Goal: Task Accomplishment & Management: Manage account settings

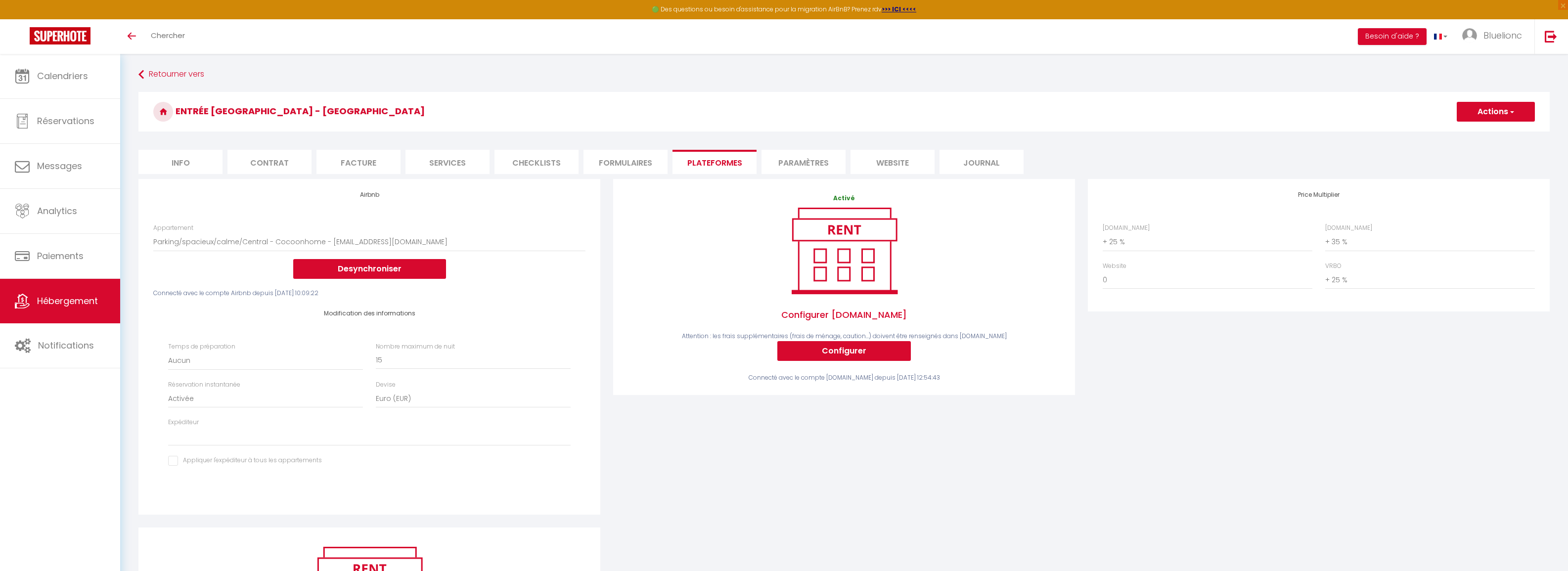
select select "4231-1178839146822466098"
select select "EUR"
select select
select select "+ 25 %"
select select "+ 35 %"
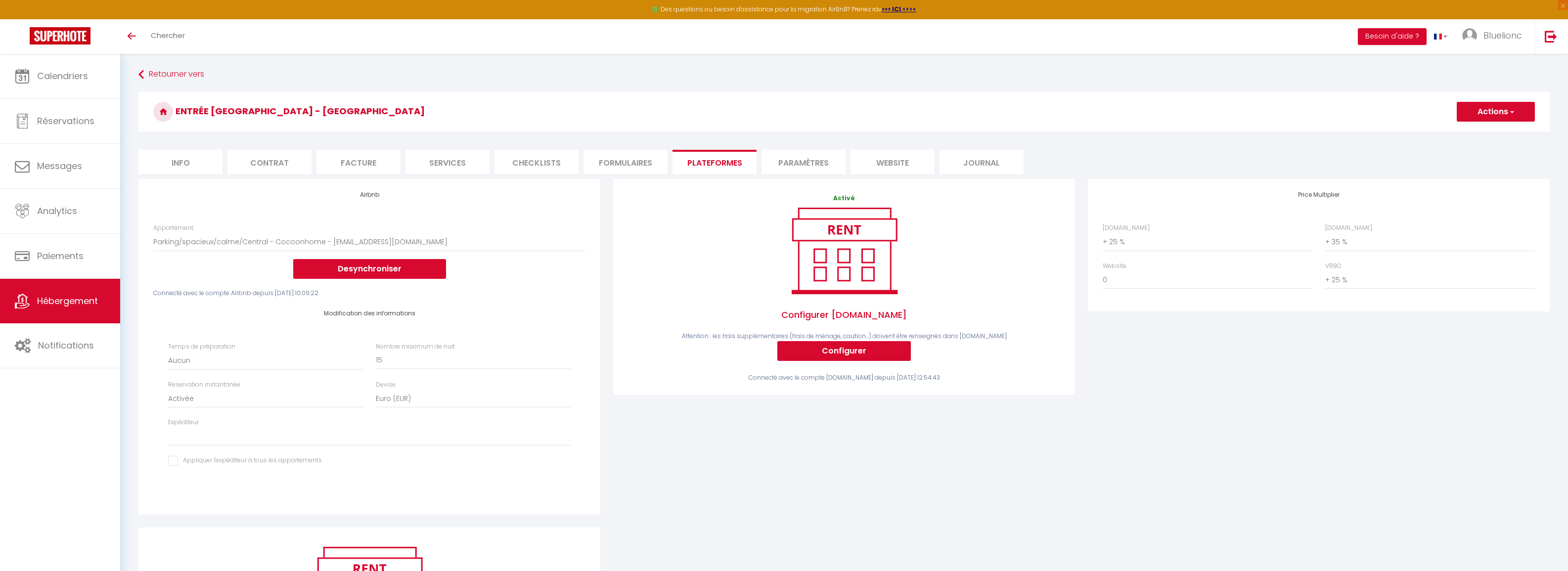
select select "+ 25 %"
click at [66, 82] on span "Calendriers" at bounding box center [62, 76] width 51 height 13
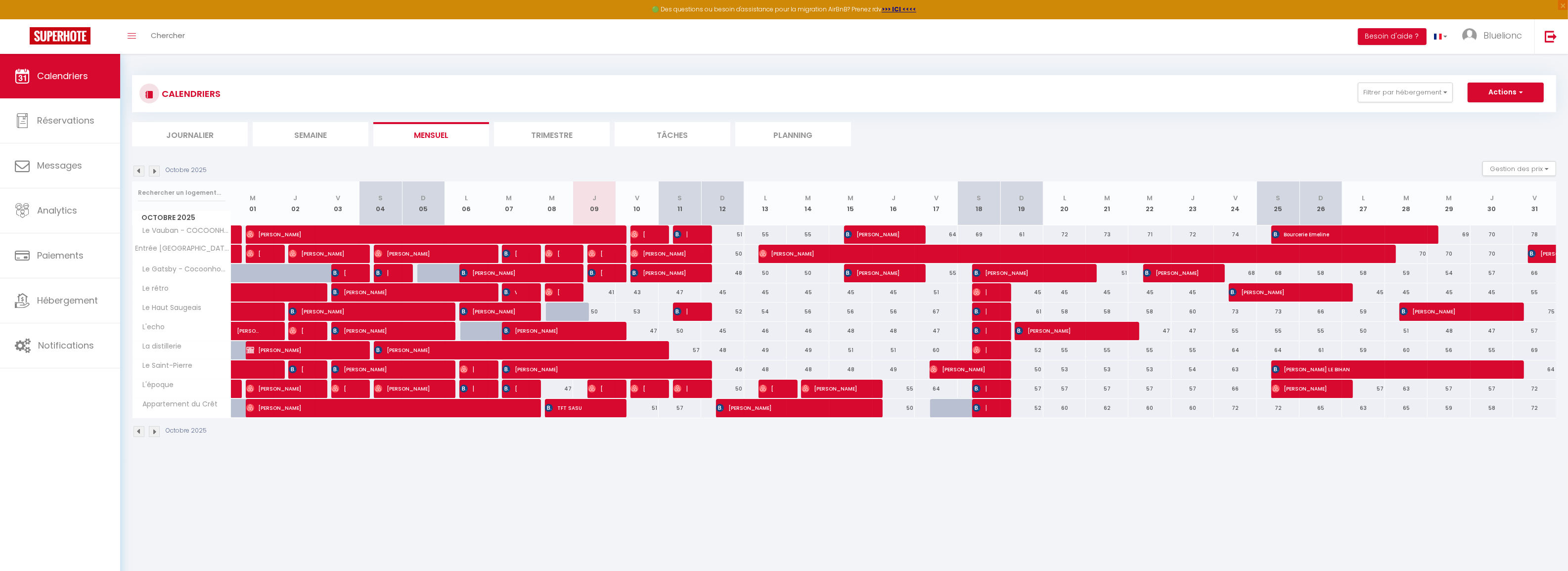
click at [939, 413] on div at bounding box center [951, 408] width 42 height 19
type input "77"
type input "Ven 17 Octobre 2025"
type input "[PERSON_NAME] 18 Octobre 2025"
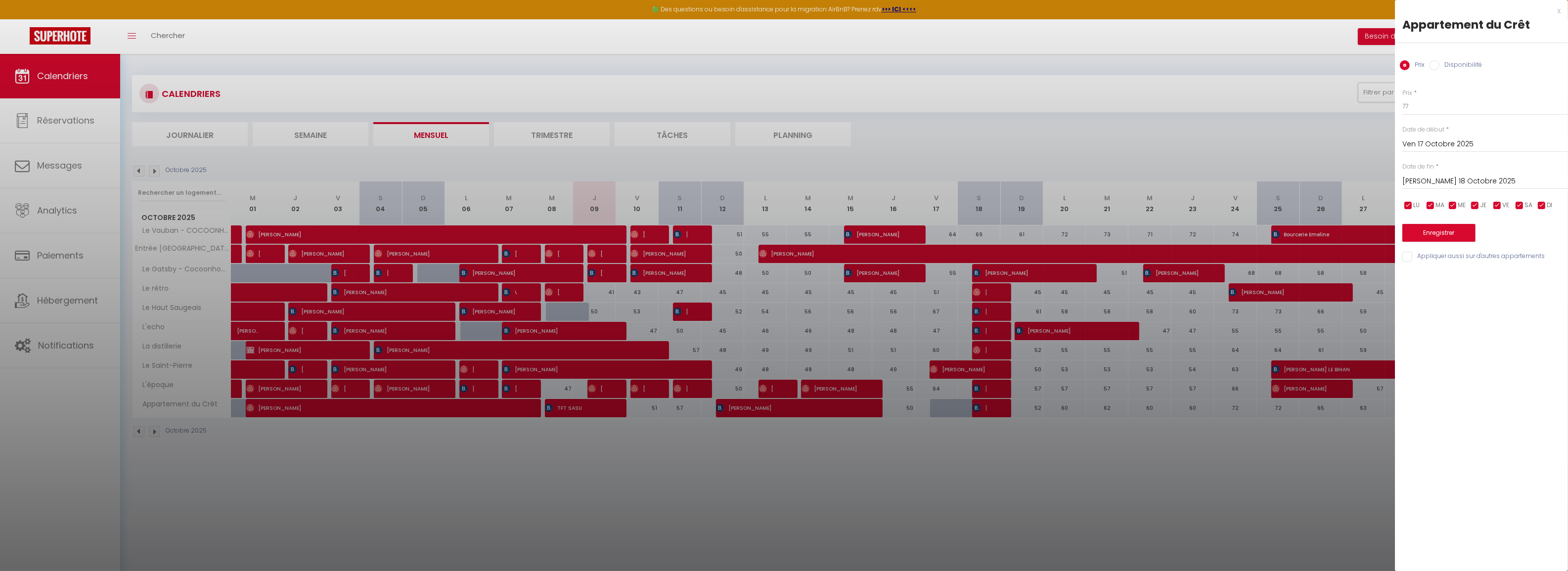
click at [1447, 63] on label "Disponibilité" at bounding box center [1460, 65] width 42 height 11
click at [1439, 63] on input "Disponibilité" at bounding box center [1434, 65] width 10 height 10
radio input "true"
radio input "false"
click at [1435, 235] on button "Enregistrer" at bounding box center [1438, 234] width 73 height 18
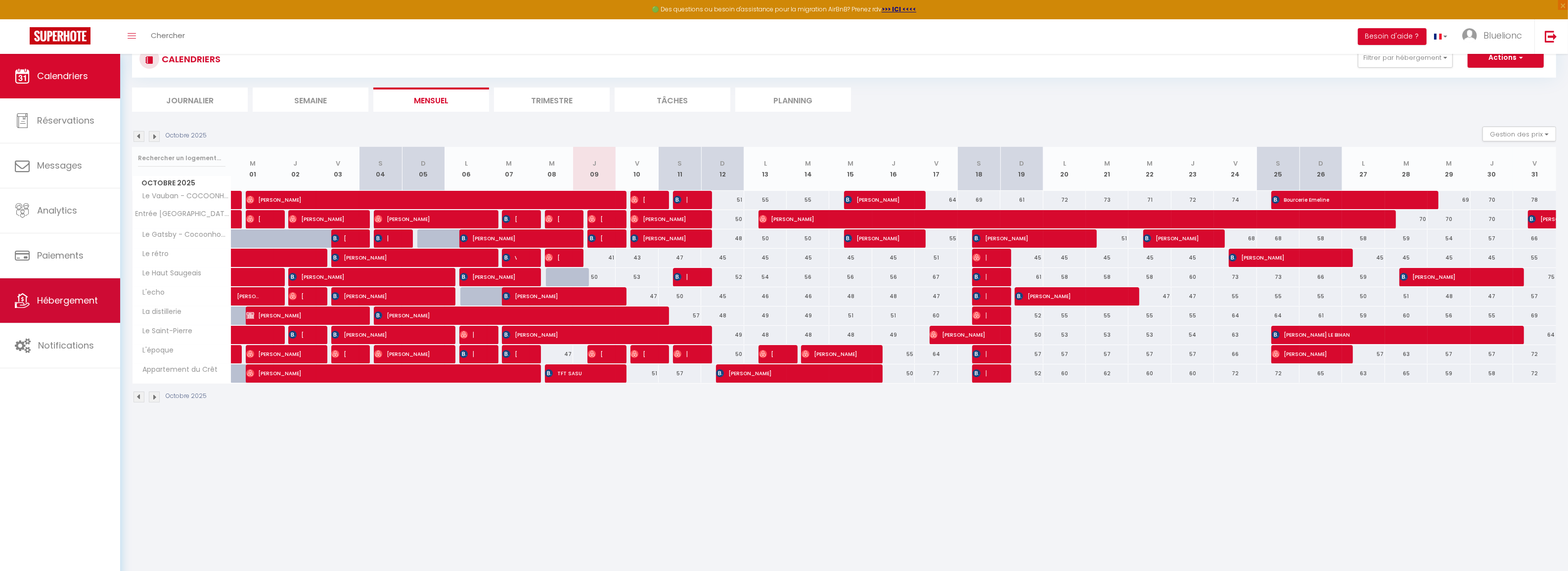
scroll to position [53, 0]
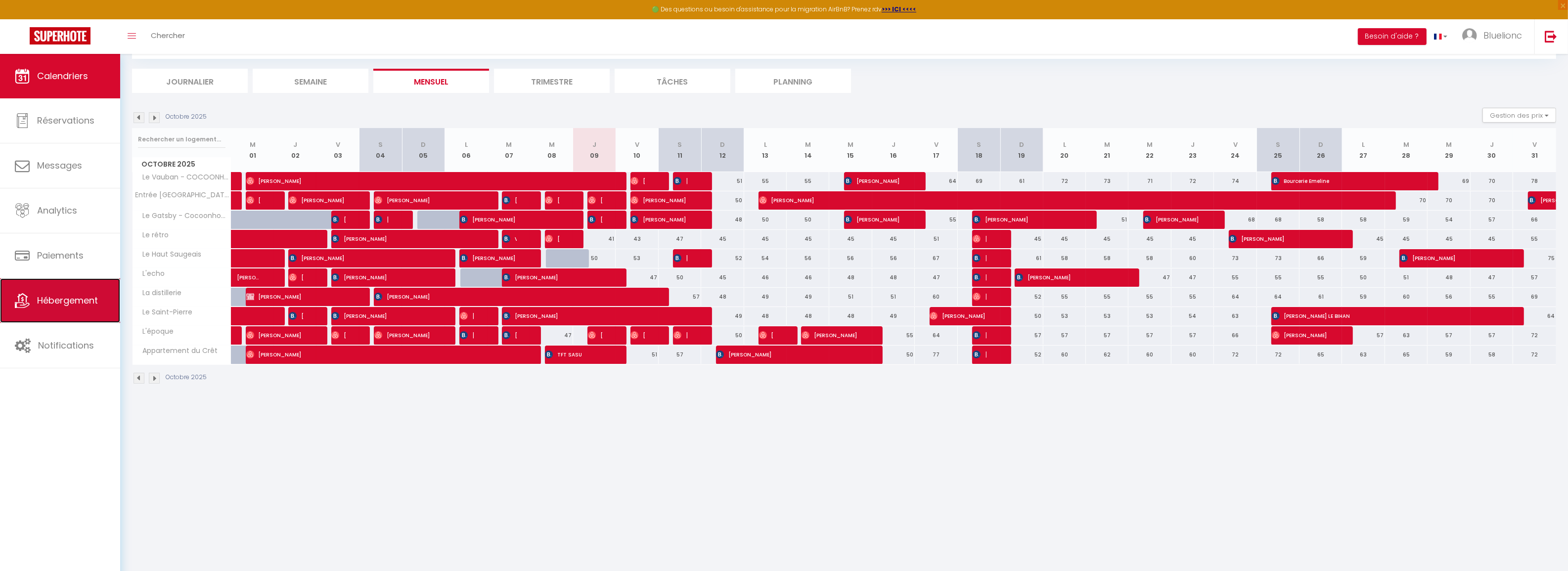
click at [57, 307] on span "Hébergement" at bounding box center [67, 300] width 61 height 13
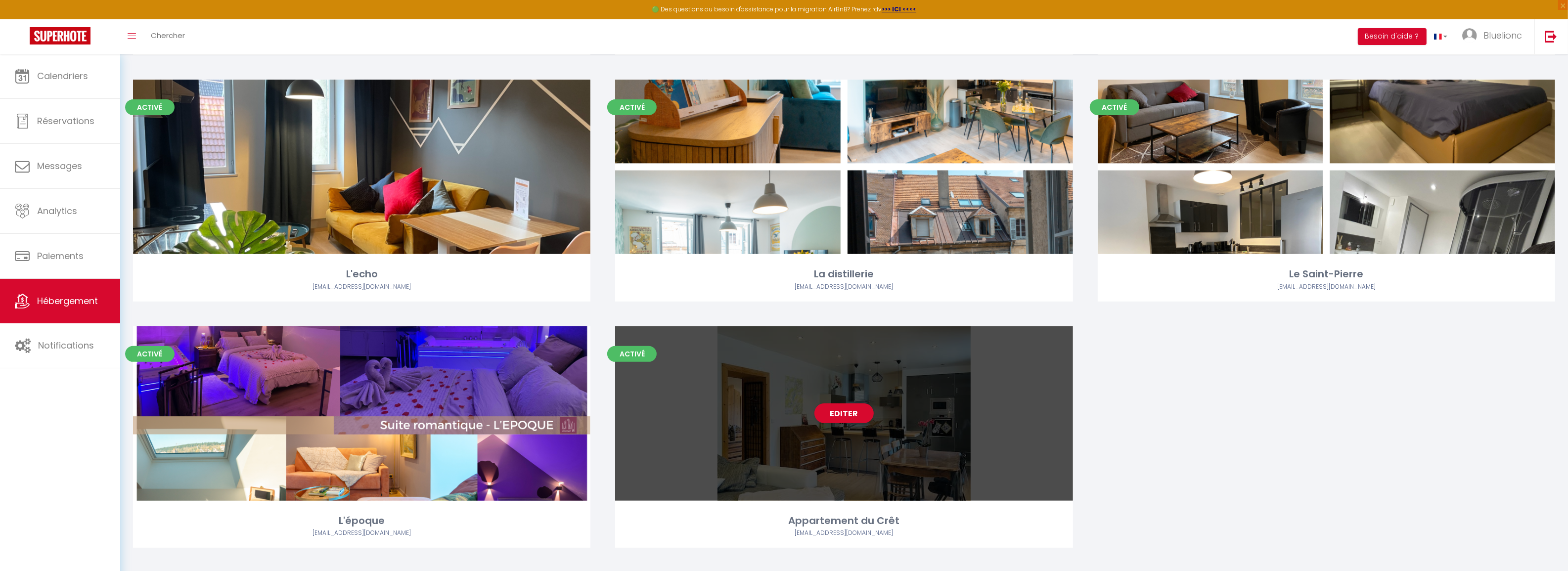
scroll to position [553, 0]
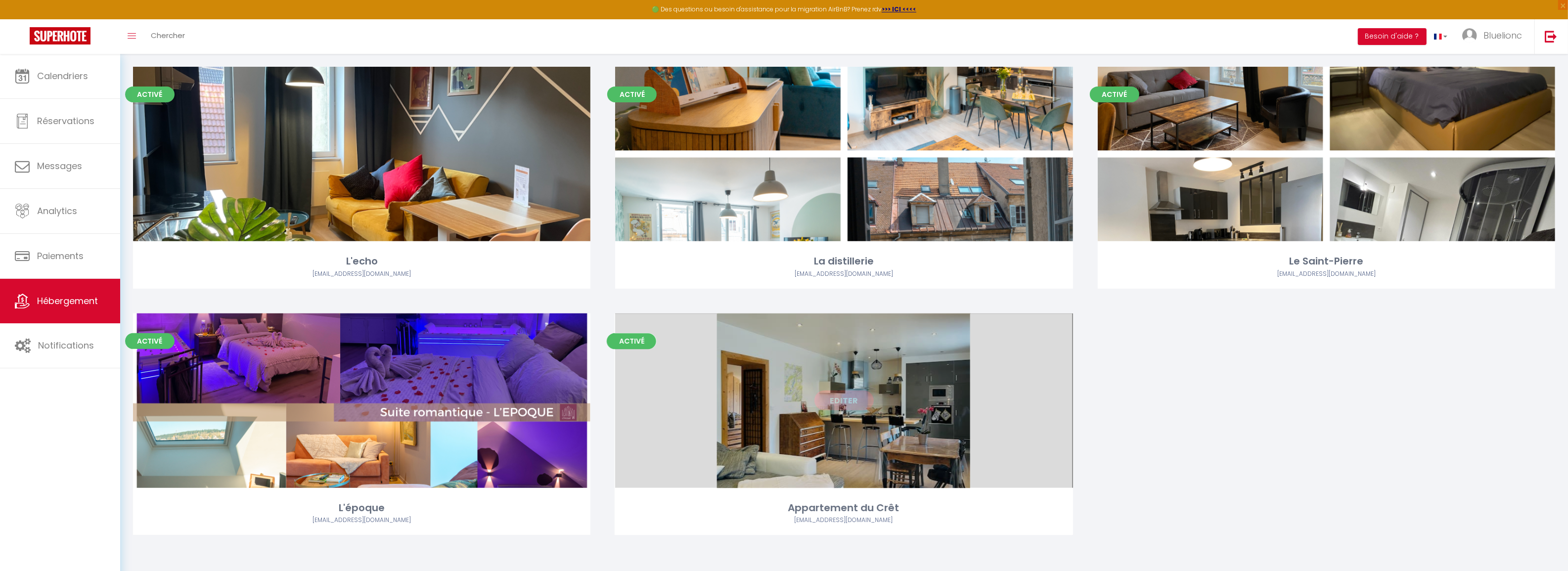
click at [851, 399] on link "Editer" at bounding box center [844, 400] width 59 height 20
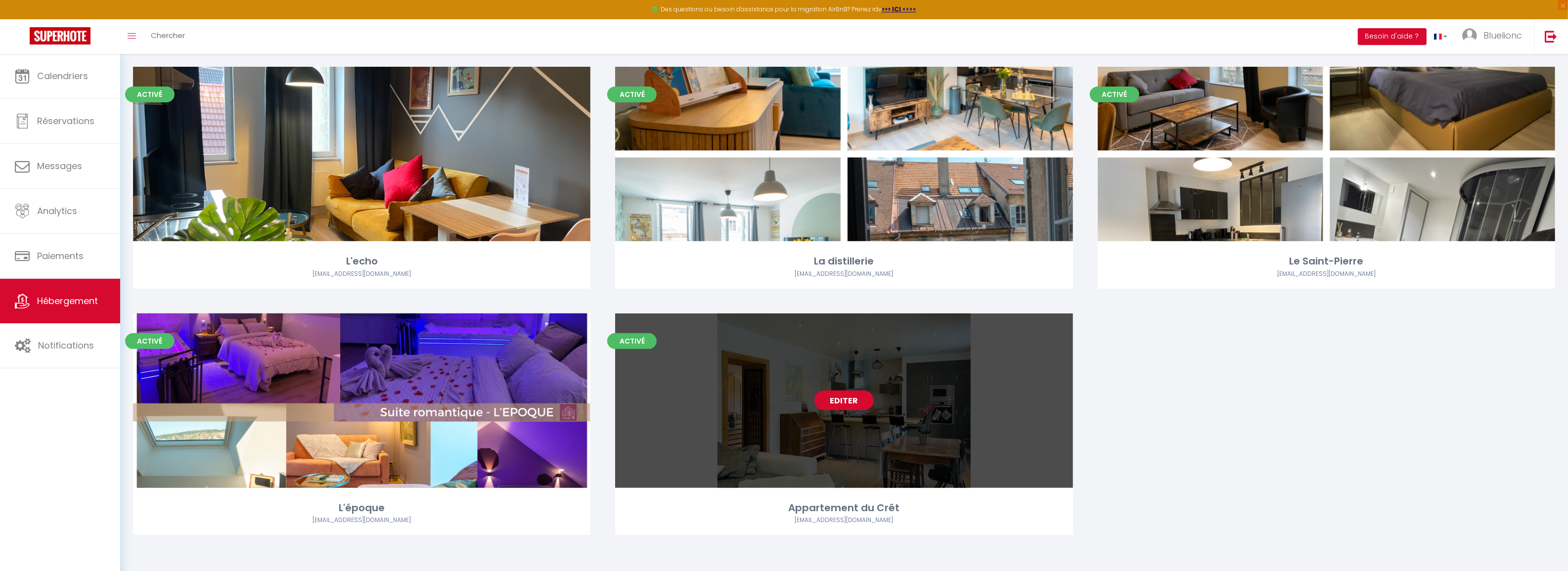
click at [843, 403] on link "Editer" at bounding box center [844, 400] width 59 height 20
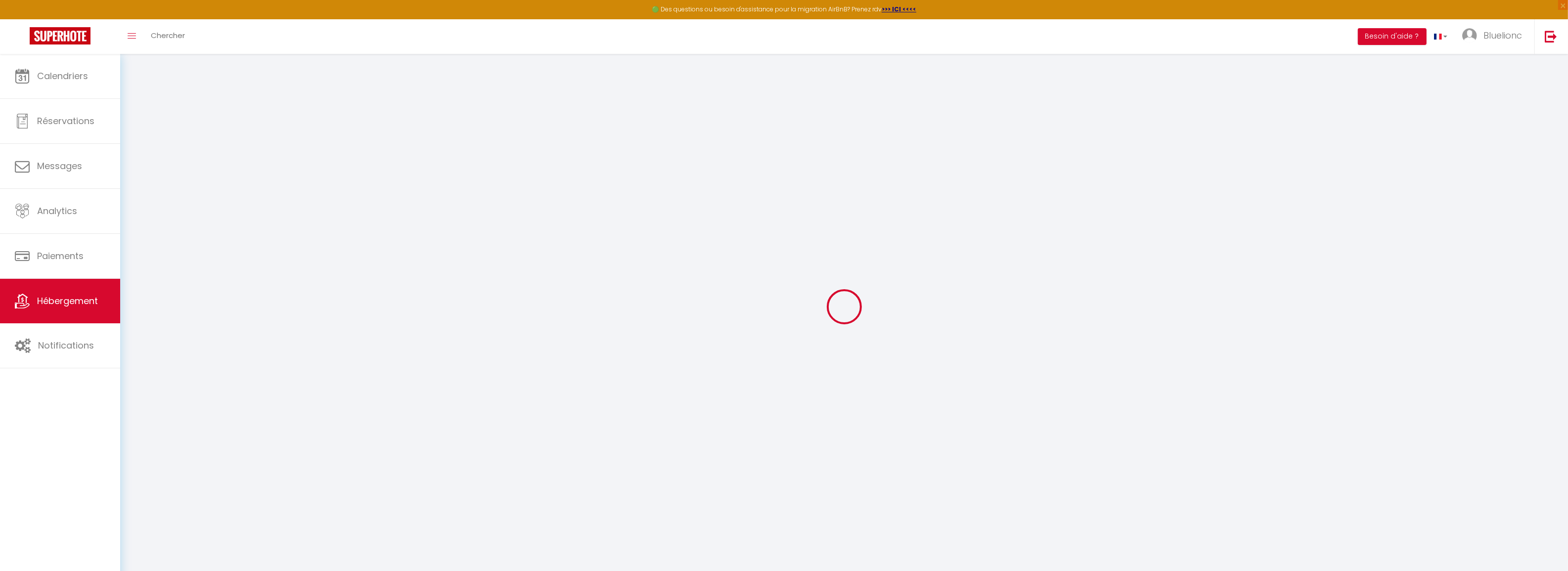
select select
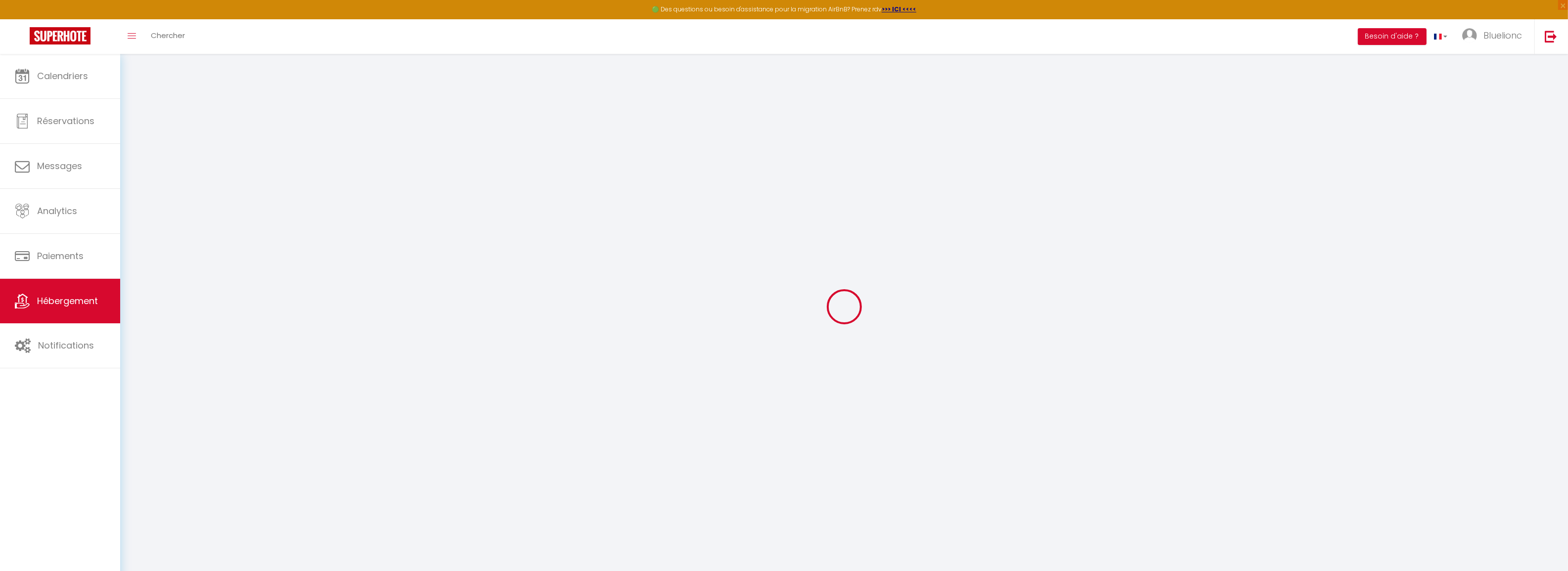
select select
checkbox input "false"
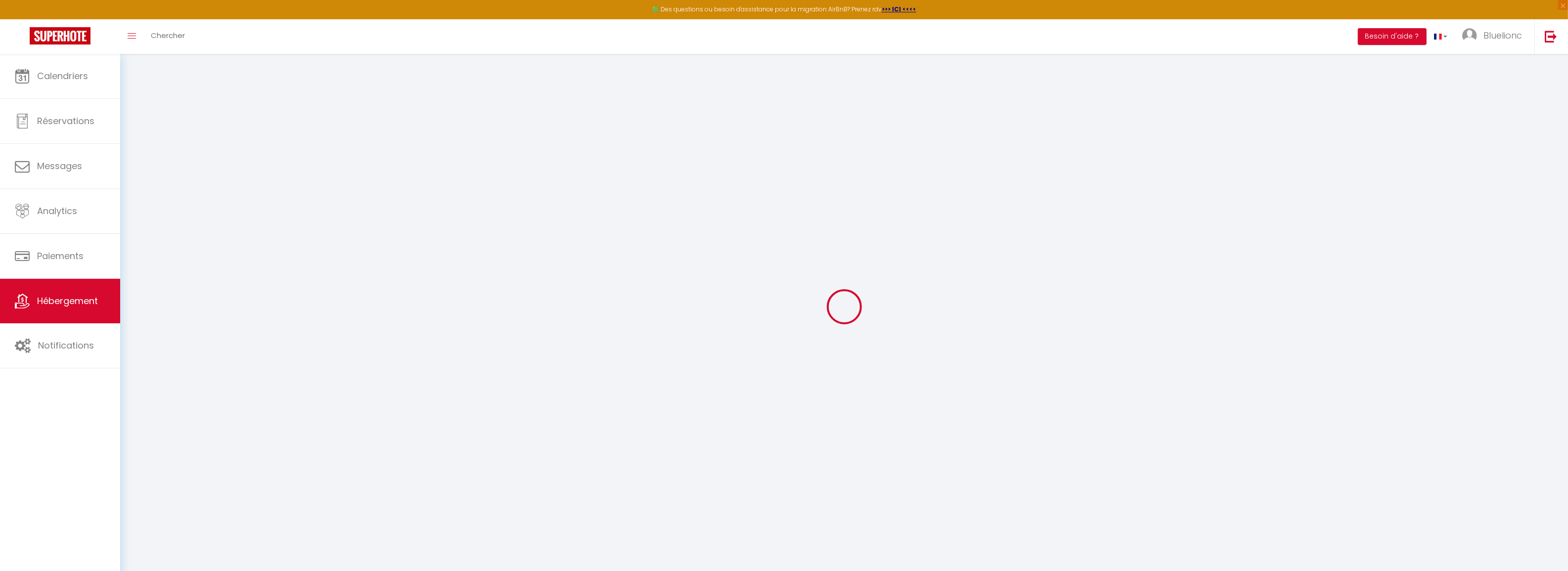
select select
type input "Appartement du Crêt"
type input "[PERSON_NAME]"
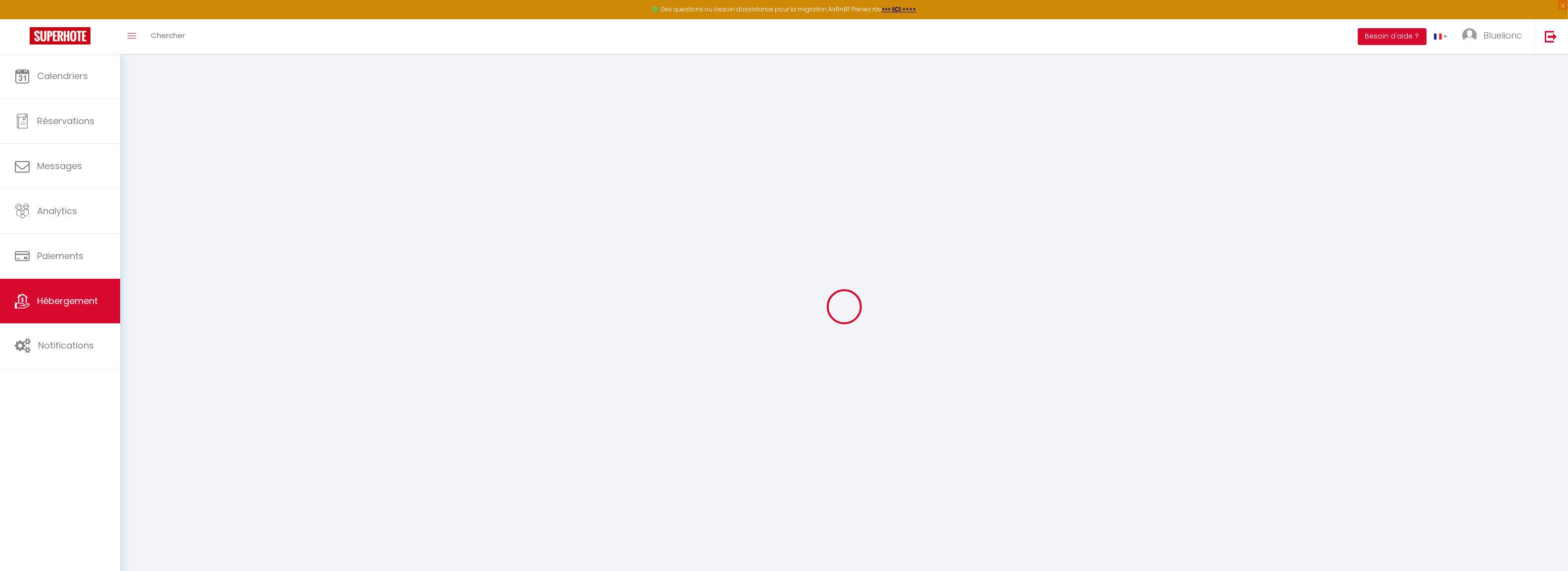
type input "[STREET_ADDRESS][PERSON_NAME],"
type input "68530"
type input "Guebwiller"
select select "5"
select select "4"
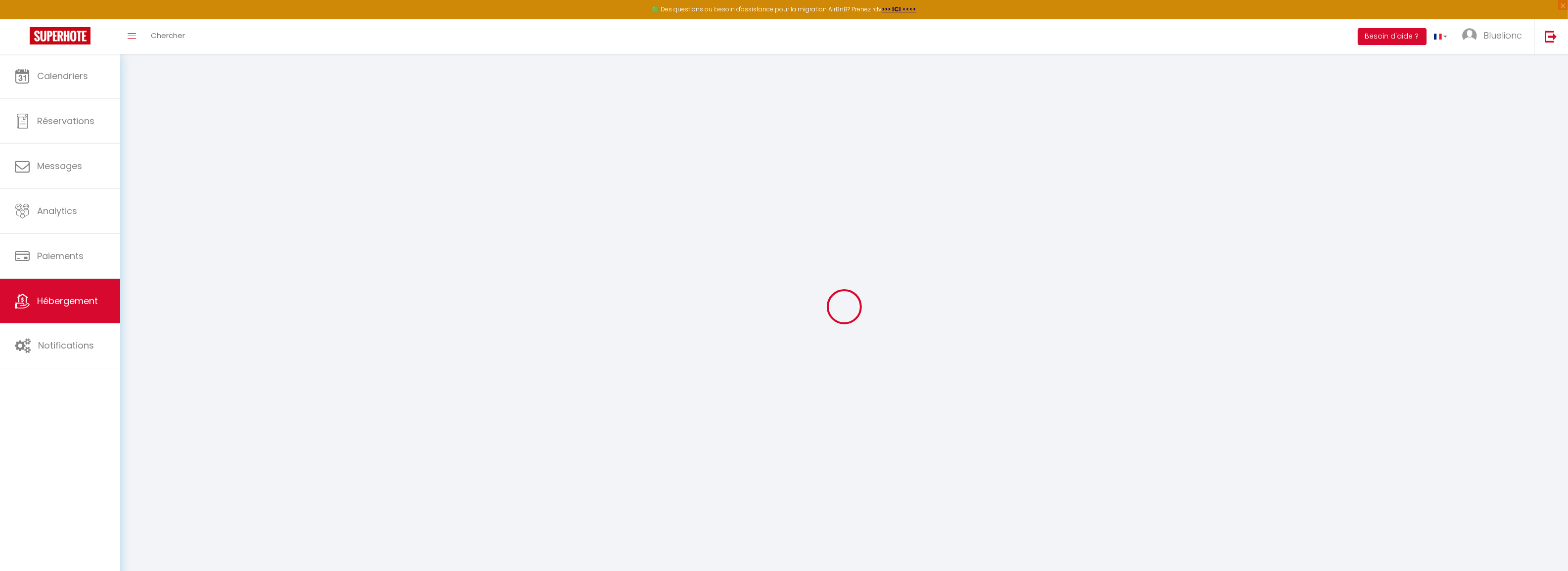
select select "2"
type input "65"
type input "16"
type input "57"
type input "5.5"
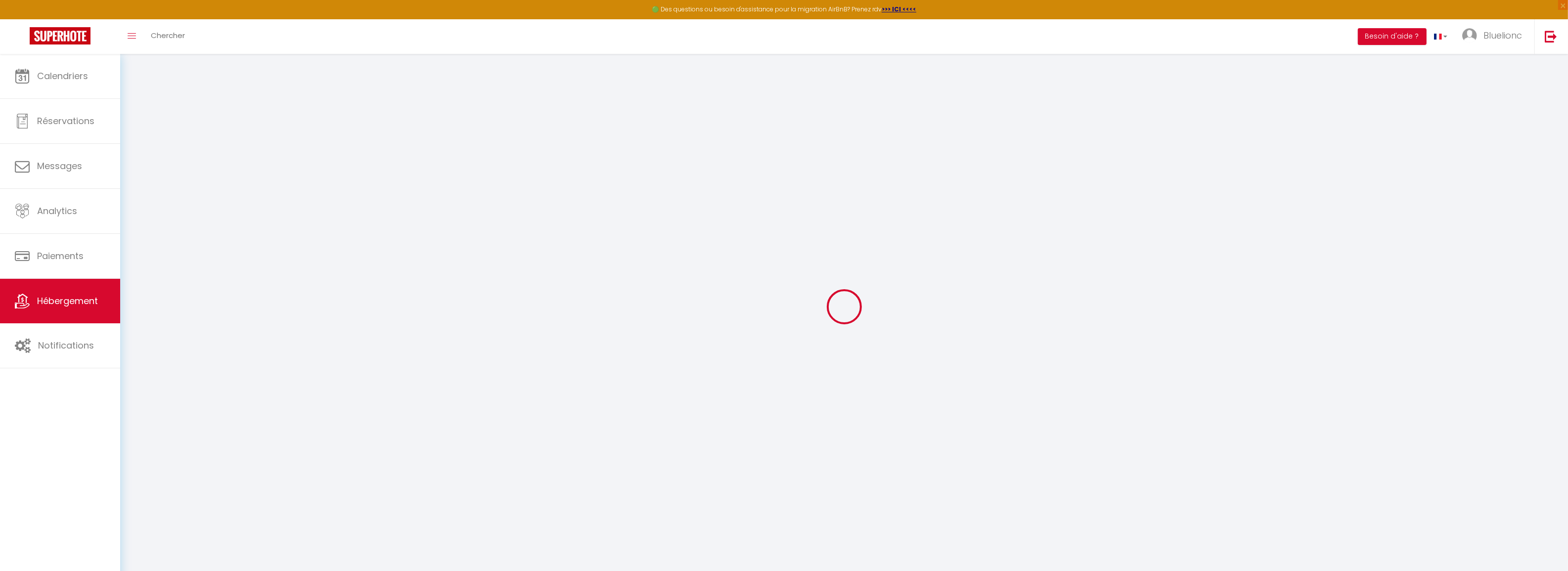
type input "4.8"
type input "350"
select select
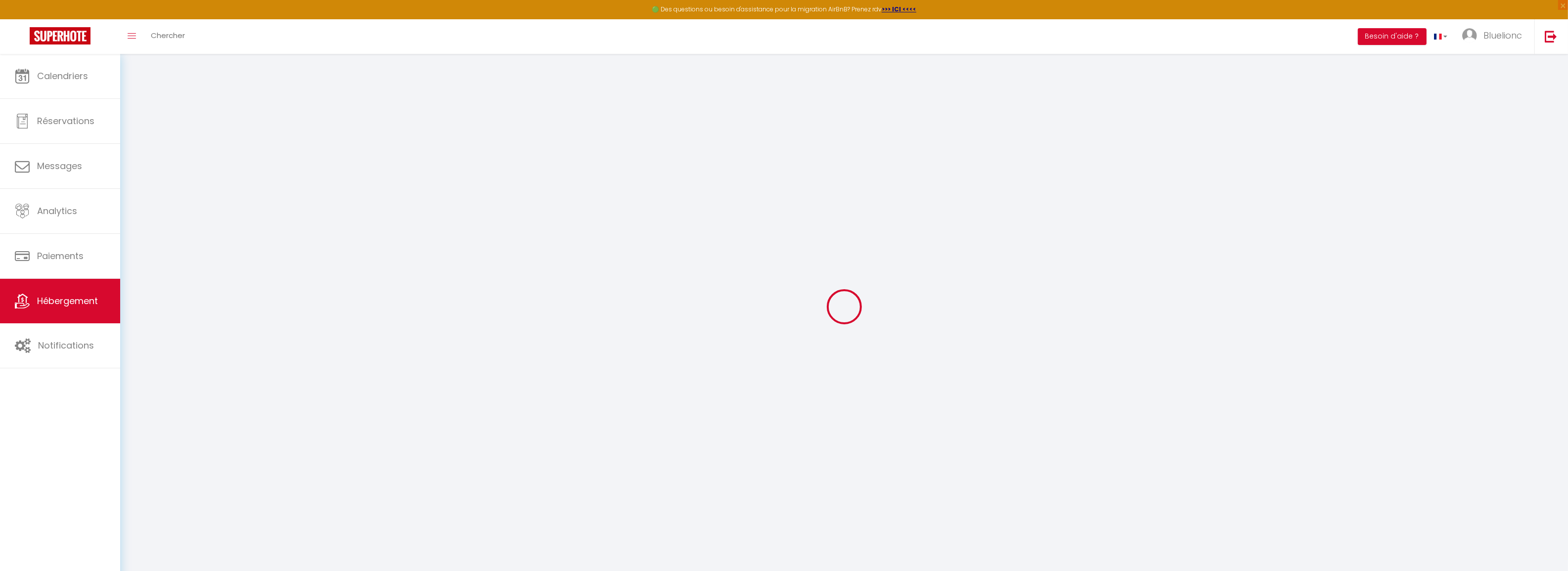
select select
type input "[STREET_ADDRESS]"
type input "25300"
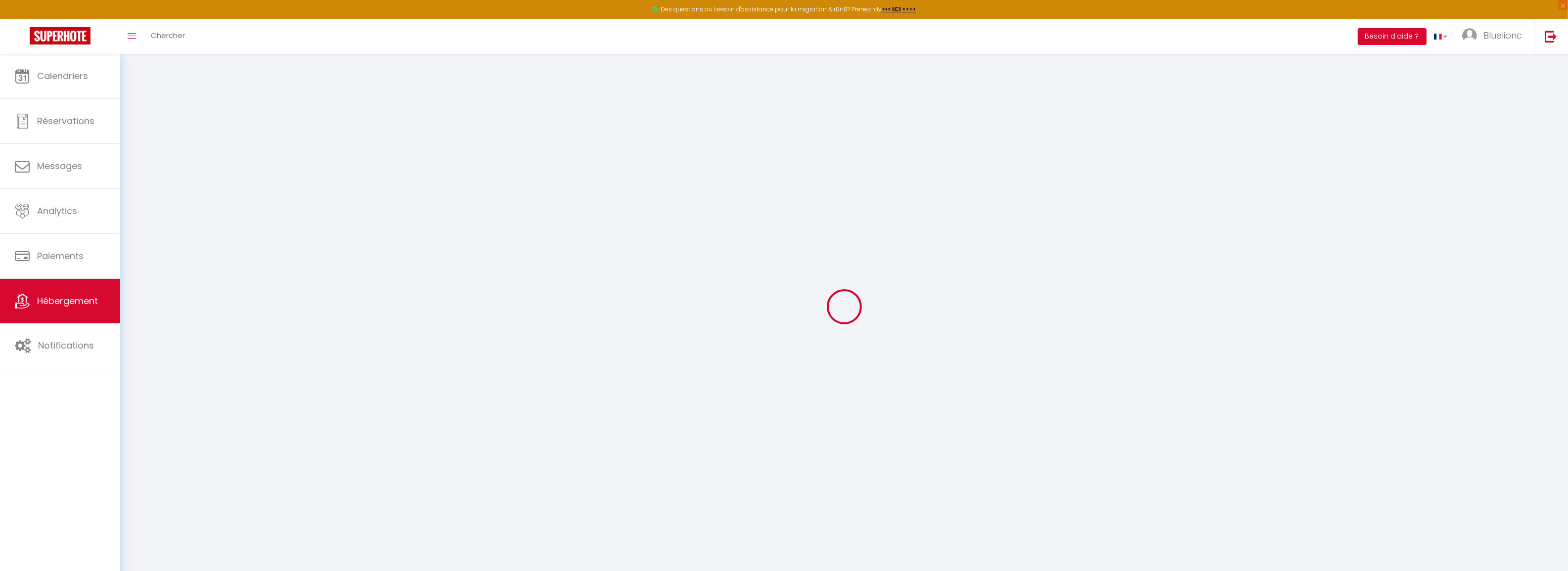
type input "Pontarlier"
type input "[EMAIL_ADDRESS][DOMAIN_NAME]"
select select "16064"
checkbox input "true"
checkbox input "false"
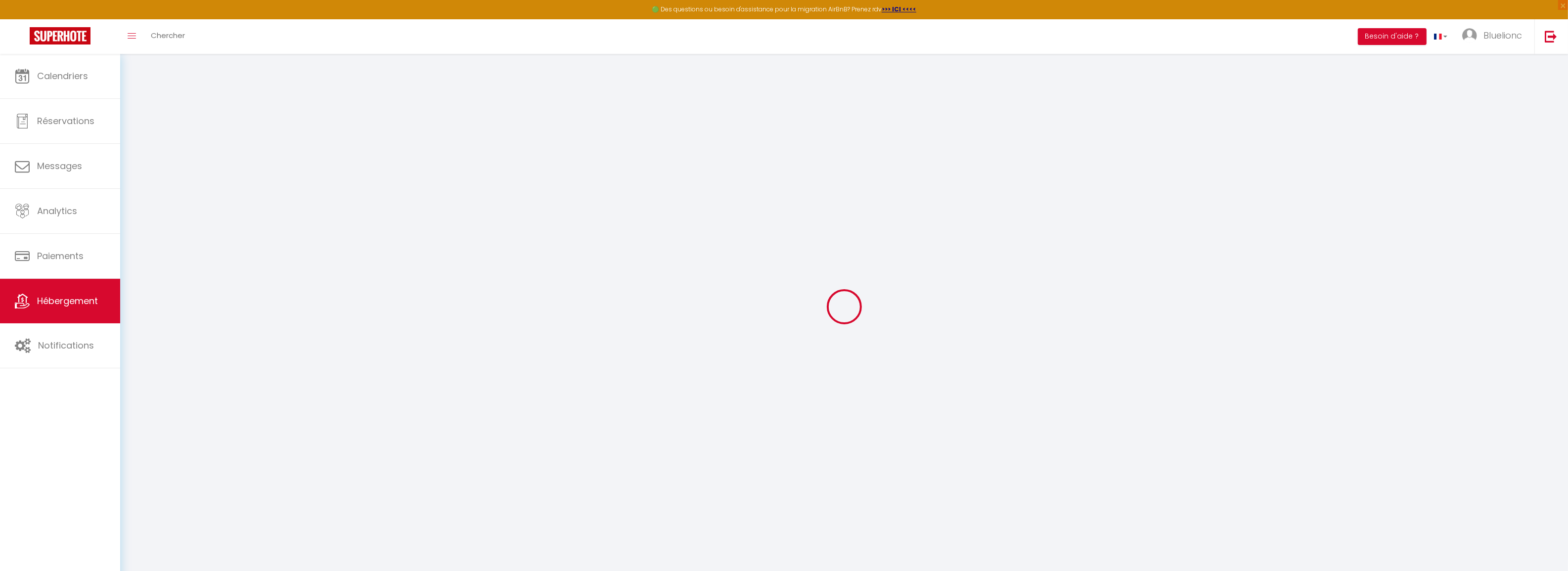
checkbox input "false"
radio input "true"
type input "25"
type input "57"
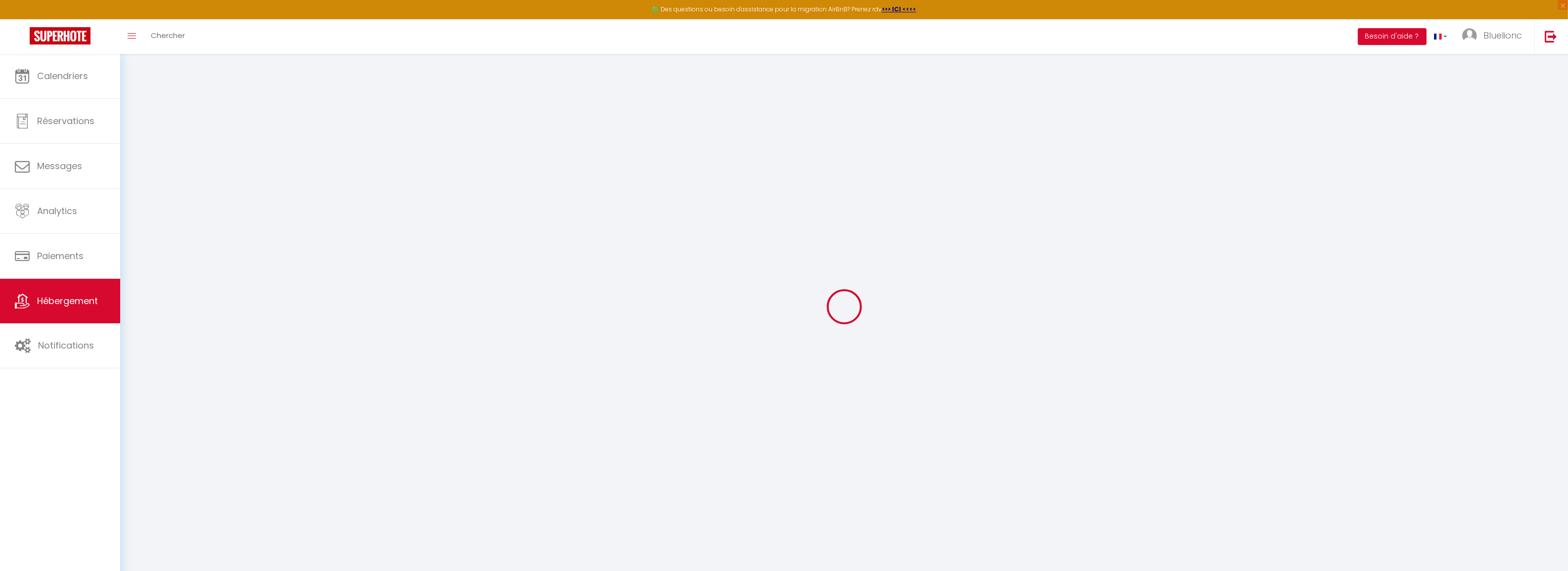
type input "0"
select select
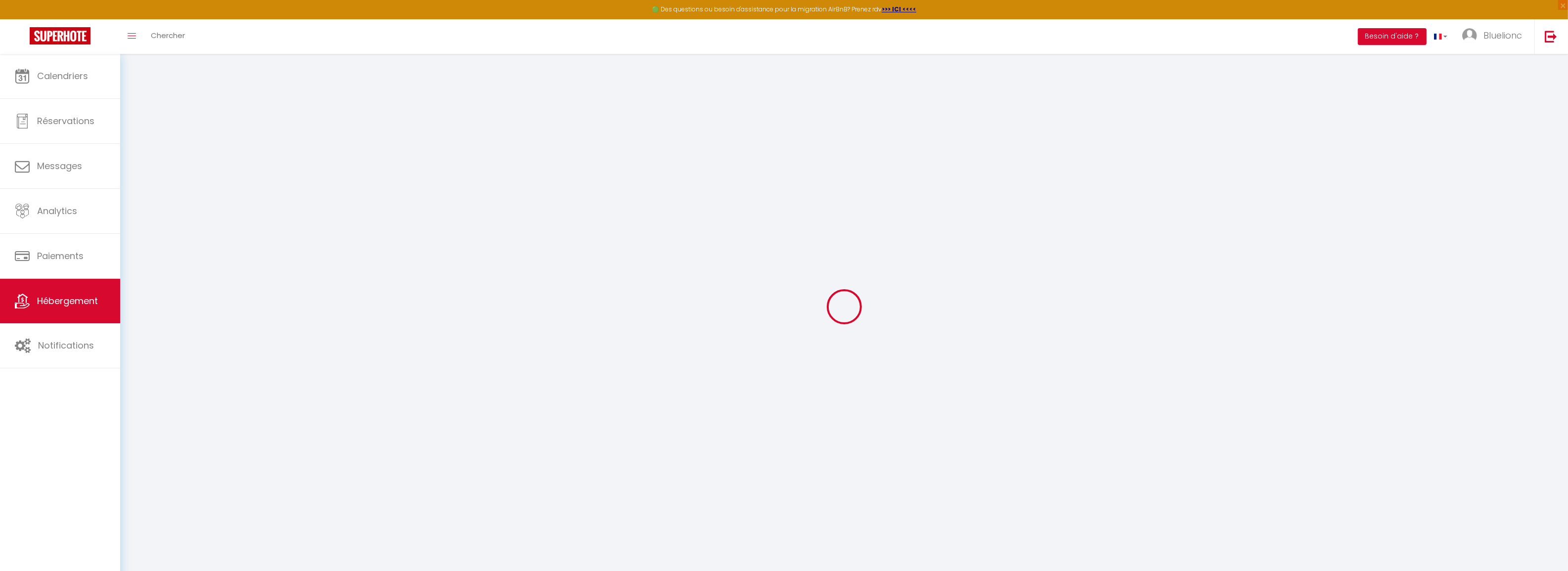
select select
checkbox input "true"
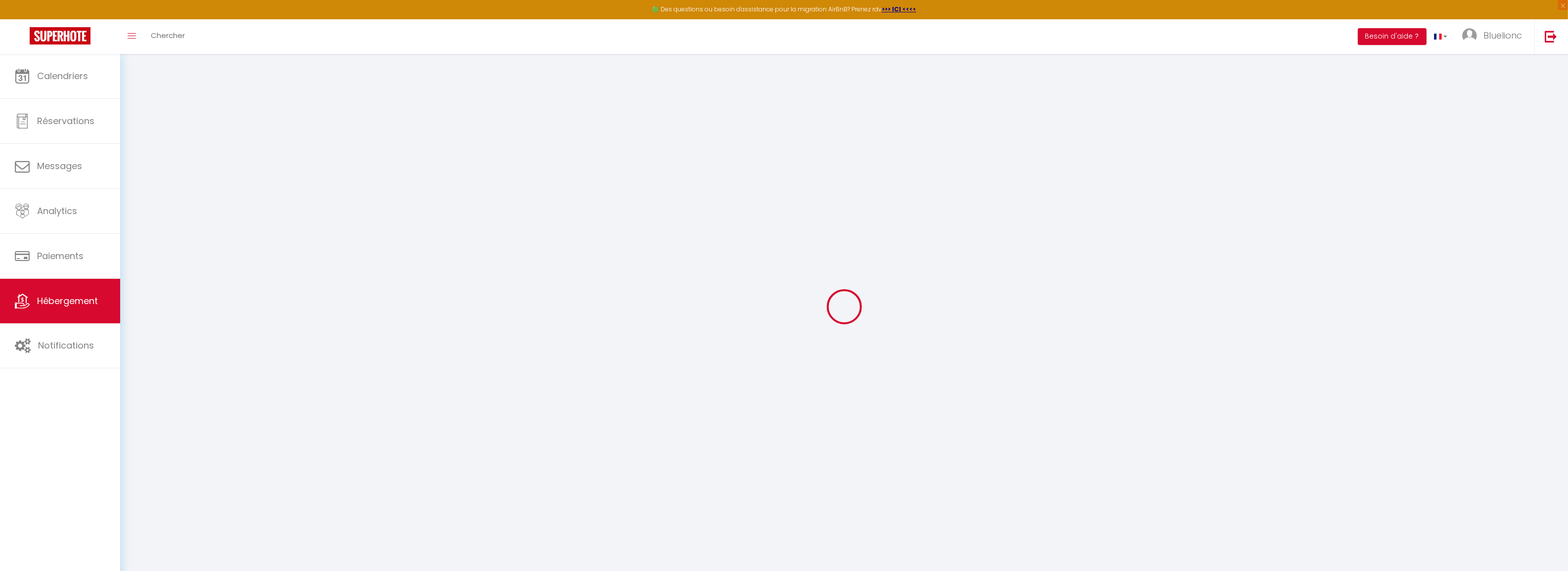
checkbox input "false"
select select "+ 25 %"
select select "+ 30 %"
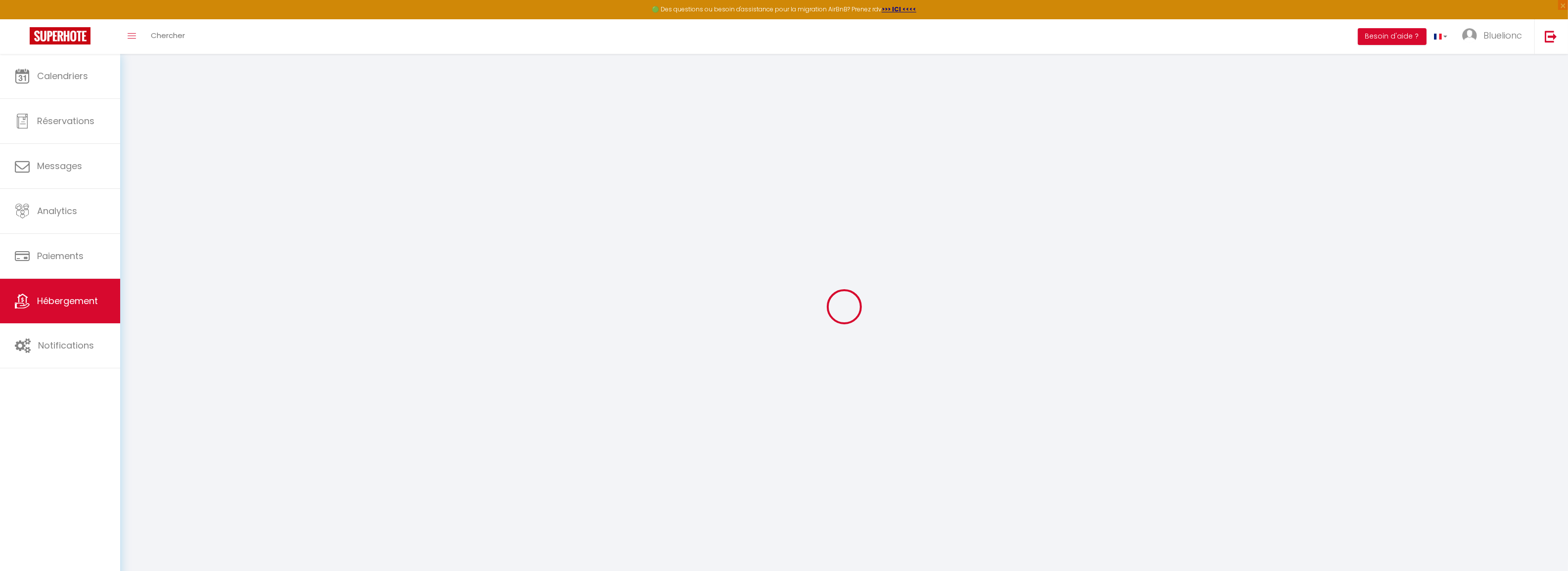
select select "+ 25 %"
checkbox input "true"
checkbox input "false"
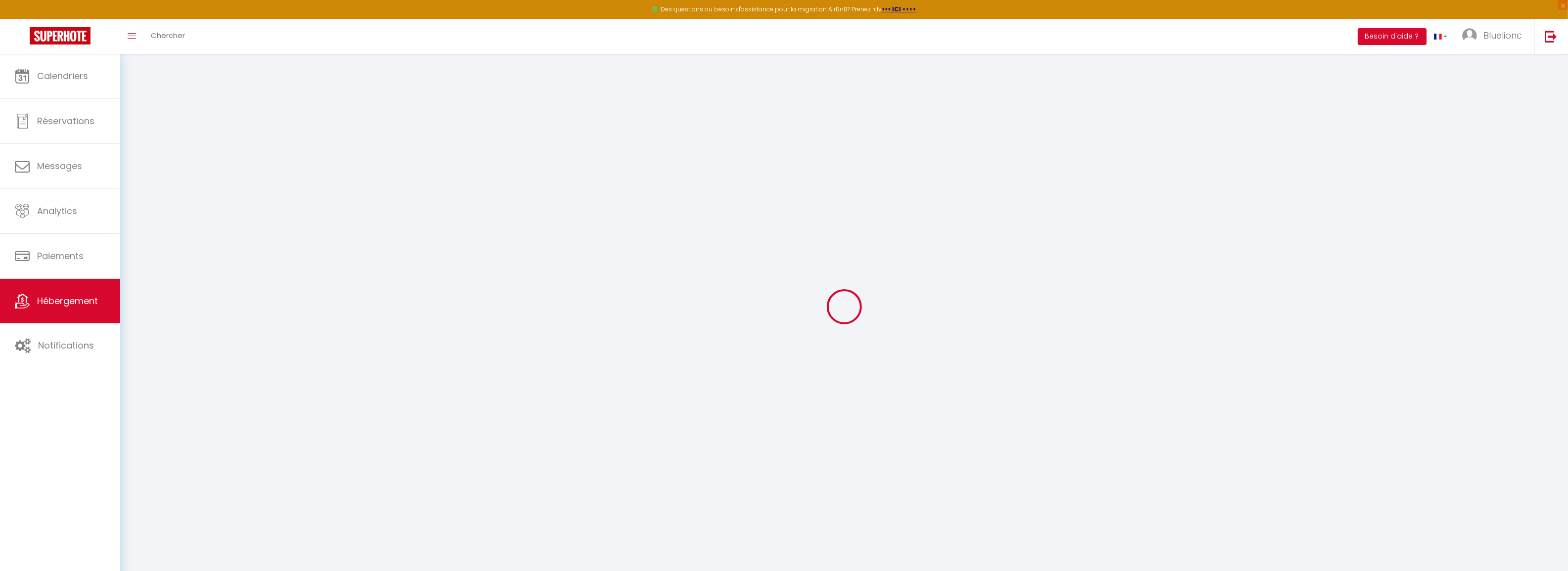
select select "EUR"
select select "7066"
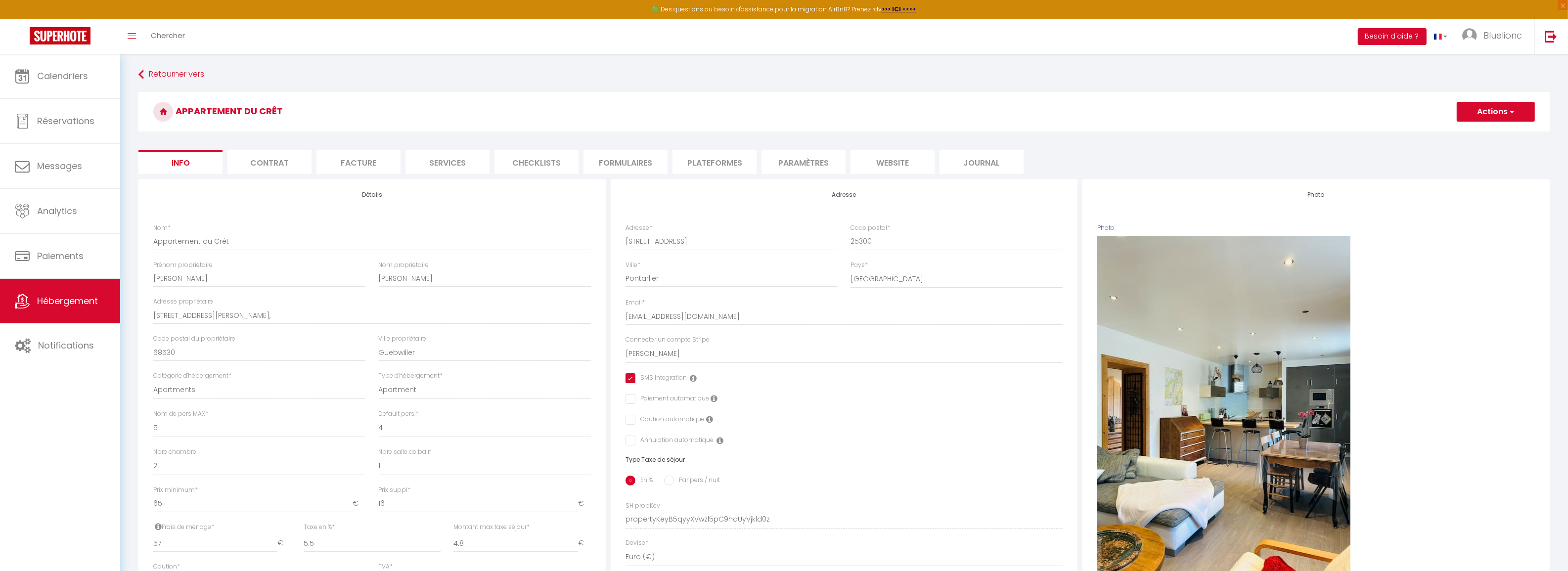
click at [726, 163] on li "Plateformes" at bounding box center [714, 162] width 84 height 24
